Goal: Communication & Community: Answer question/provide support

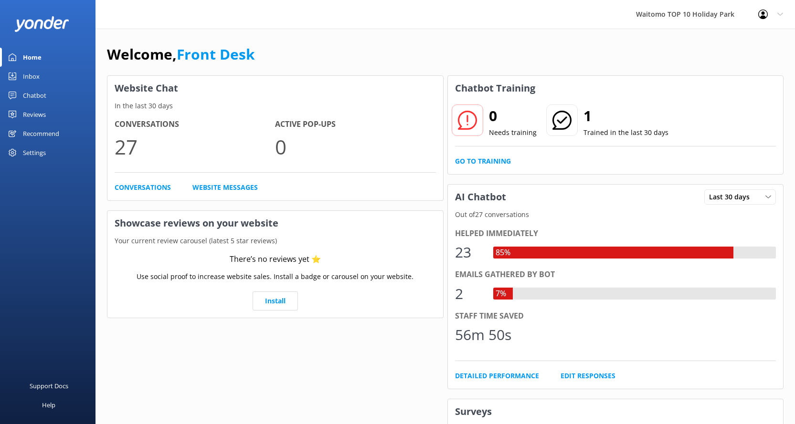
click at [37, 74] on div "Inbox" at bounding box center [31, 76] width 17 height 19
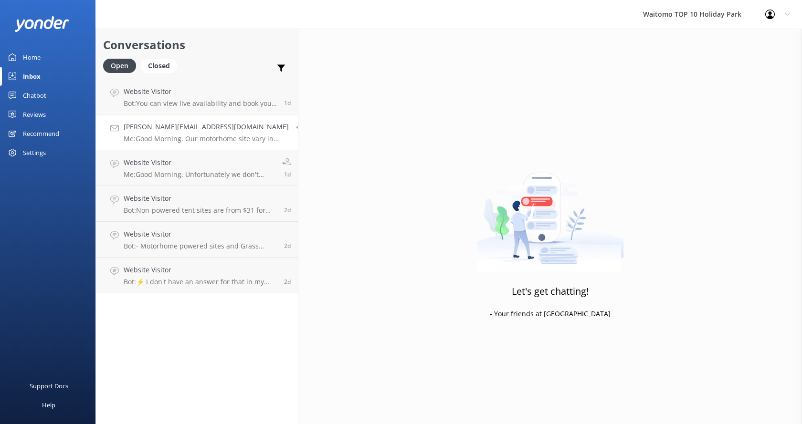
click at [209, 137] on p "Me: Good Morning. Our motorhome site vary in size, but we do have a few that ar…" at bounding box center [206, 139] width 165 height 9
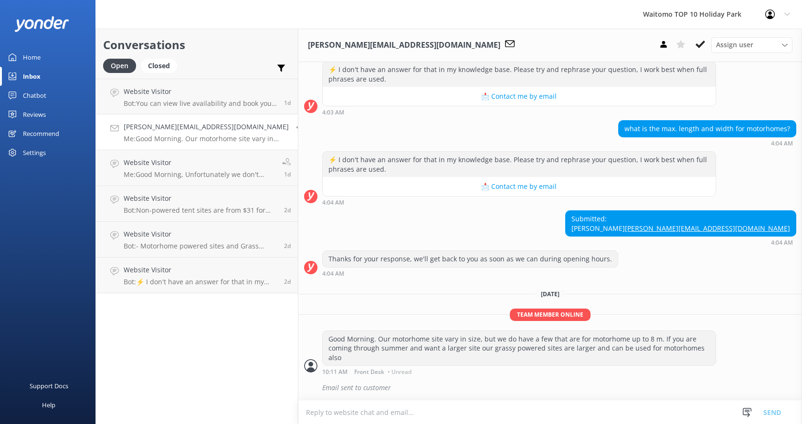
scroll to position [118, 0]
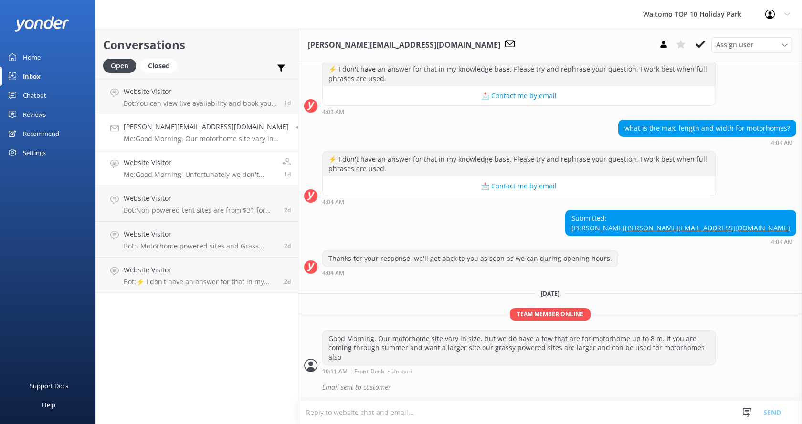
click at [232, 172] on p "Me: Good Morning, Unfortunately we don't have prices for [DATE] just yet. If yo…" at bounding box center [199, 174] width 151 height 9
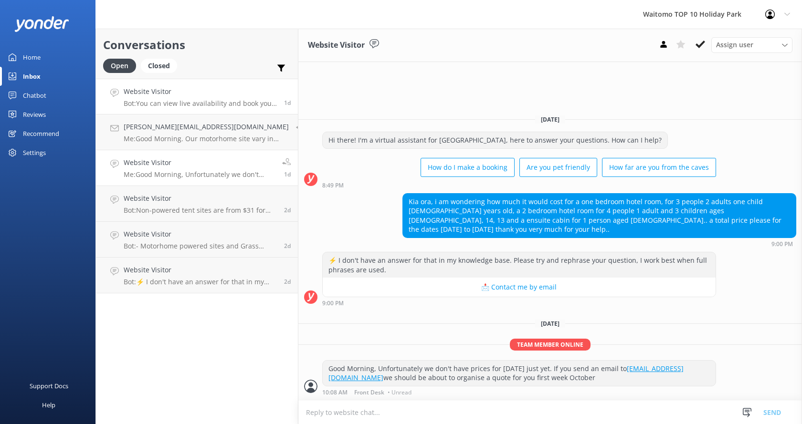
click at [203, 99] on p "Bot: You can view live availability and book your stay online at [URL][DOMAIN_N…" at bounding box center [200, 103] width 153 height 9
